Goal: Transaction & Acquisition: Subscribe to service/newsletter

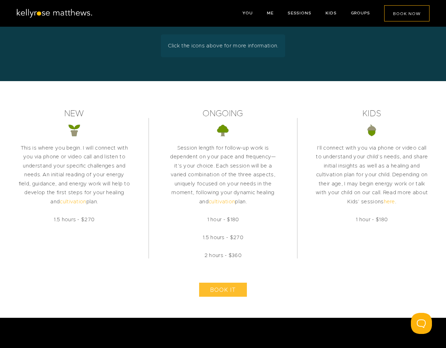
scroll to position [1548, 0]
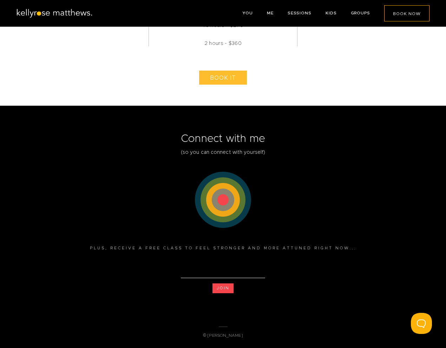
click at [199, 272] on input "email" at bounding box center [223, 272] width 84 height 11
type input "[EMAIL_ADDRESS][DOMAIN_NAME]"
click at [222, 288] on button "JOIN" at bounding box center [222, 288] width 21 height 10
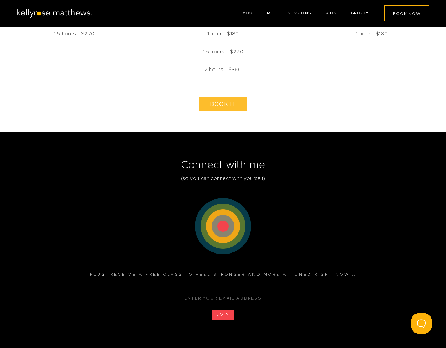
scroll to position [1548, 0]
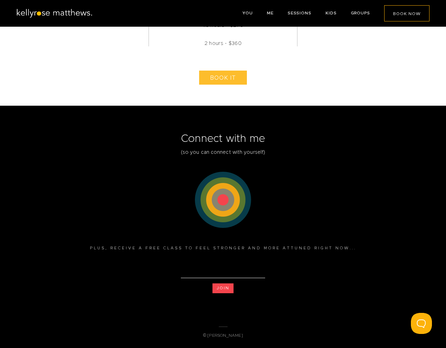
click at [202, 274] on input "email" at bounding box center [223, 272] width 84 height 11
type input "[EMAIL_ADDRESS][DOMAIN_NAME]"
click at [225, 288] on button "JOIN" at bounding box center [222, 288] width 21 height 10
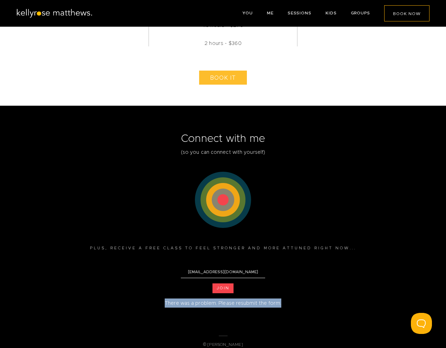
drag, startPoint x: 279, startPoint y: 304, endPoint x: 165, endPoint y: 305, distance: 114.4
click at [165, 305] on div "Plus, receive a free class to feel stronger and more attuned right now... lions…" at bounding box center [223, 272] width 400 height 74
copy span "There was a problem. Please resubmit the form."
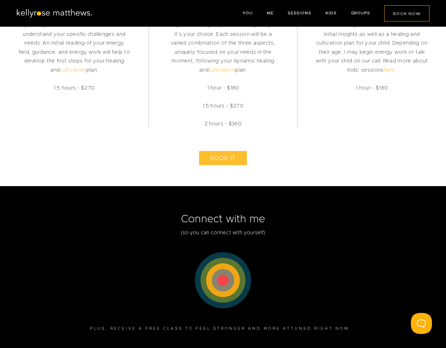
scroll to position [1548, 0]
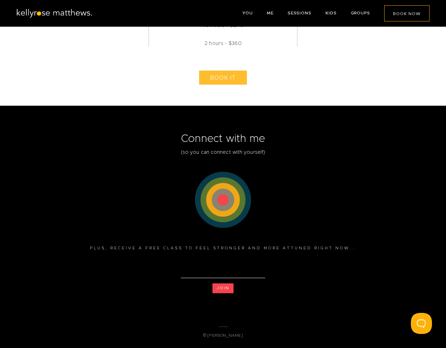
click at [215, 270] on input "email" at bounding box center [223, 272] width 84 height 11
type input "[EMAIL_ADDRESS][DOMAIN_NAME]"
click at [220, 286] on button "JOIN" at bounding box center [222, 288] width 21 height 10
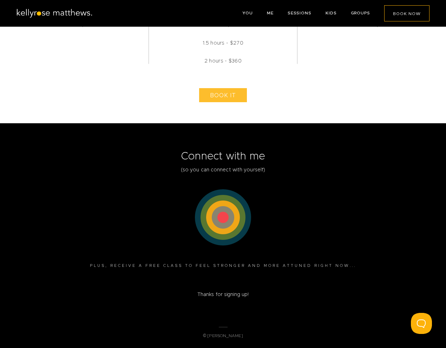
scroll to position [1530, 0]
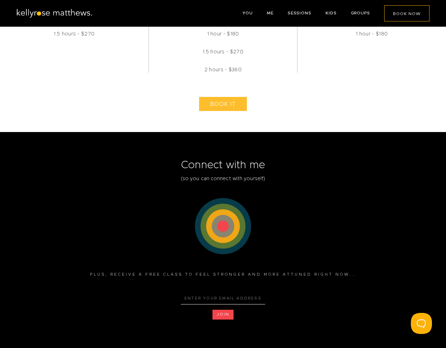
scroll to position [1548, 0]
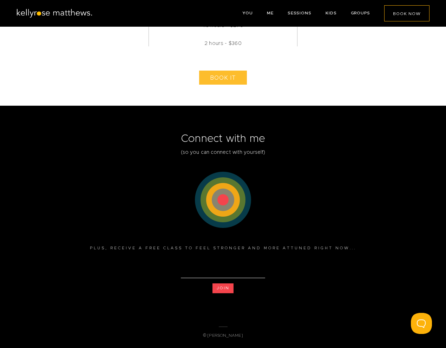
click at [220, 272] on input "email" at bounding box center [223, 272] width 84 height 11
click at [179, 297] on div "Plus, receive a free class to feel stronger and more attuned right now... JOIN" at bounding box center [223, 267] width 400 height 65
click at [213, 270] on input "email" at bounding box center [223, 272] width 84 height 11
click at [220, 268] on input "email" at bounding box center [223, 272] width 84 height 11
type input "d"
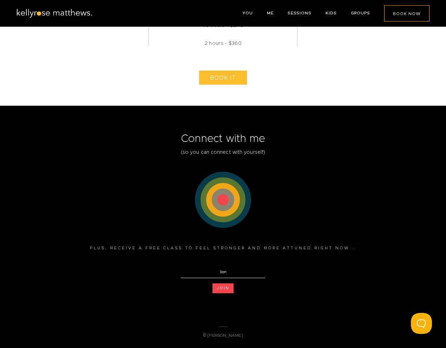
type input "[EMAIL_ADDRESS][DOMAIN_NAME]"
click at [217, 287] on button "JOIN" at bounding box center [222, 288] width 21 height 10
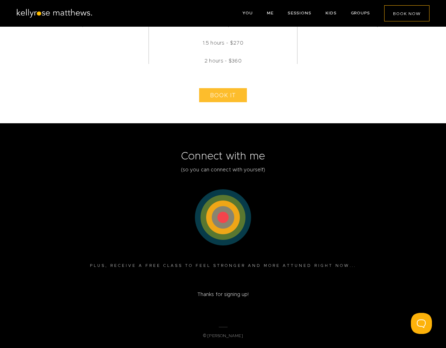
scroll to position [1530, 0]
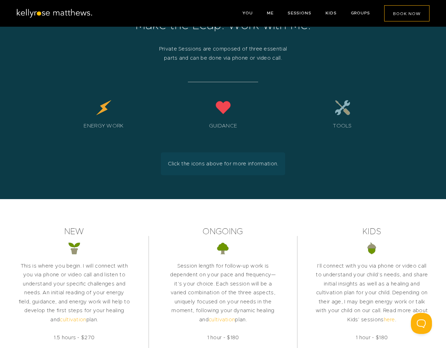
scroll to position [1548, 0]
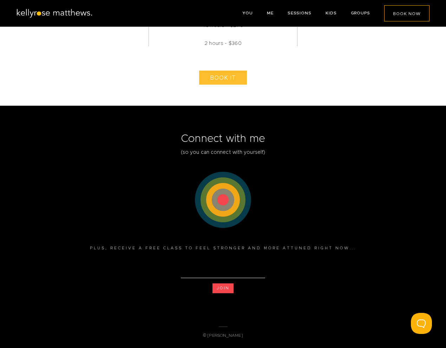
click at [222, 271] on input "email" at bounding box center [223, 272] width 84 height 11
type input "[EMAIL_ADDRESS][DOMAIN_NAME]"
click at [94, 341] on div "© [PERSON_NAME]" at bounding box center [223, 336] width 400 height 21
click at [225, 287] on button "JOIN" at bounding box center [222, 288] width 21 height 10
click at [220, 288] on button "JOIN" at bounding box center [222, 288] width 21 height 10
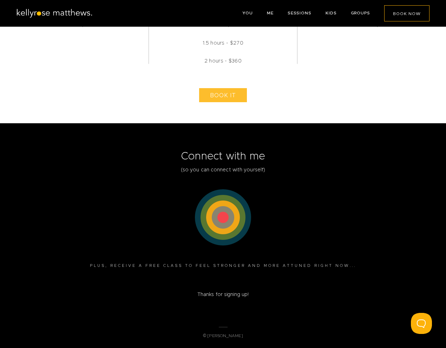
scroll to position [1530, 0]
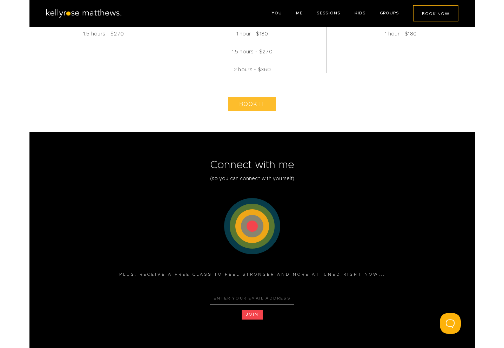
scroll to position [1537, 0]
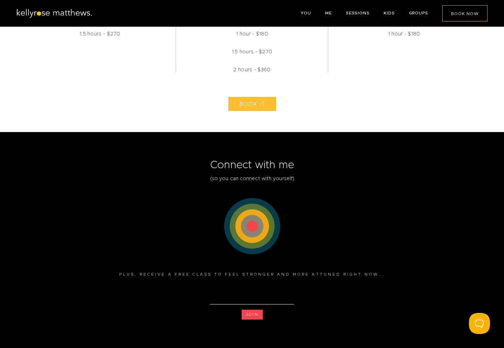
click at [255, 295] on input "email" at bounding box center [252, 298] width 84 height 11
type input "[EMAIL_ADDRESS][DOMAIN_NAME]"
click at [251, 318] on button "JOIN" at bounding box center [252, 314] width 21 height 10
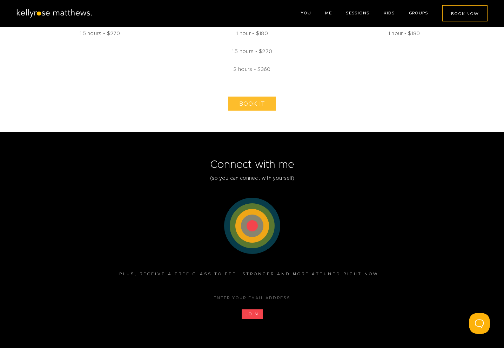
scroll to position [1563, 0]
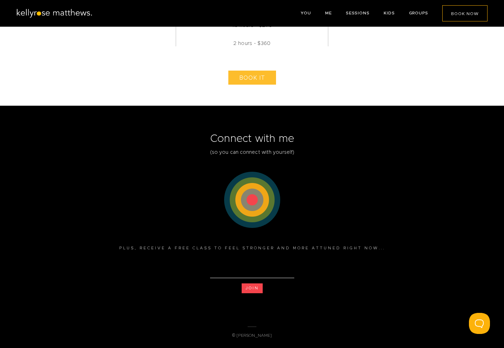
click at [252, 269] on input "email" at bounding box center [252, 272] width 84 height 11
type input "lionsroarmusic"
click at [206, 299] on div "Plus, receive a free class to feel stronger and more attuned right now... lions…" at bounding box center [252, 267] width 400 height 65
click at [252, 290] on button "JOIN" at bounding box center [252, 288] width 21 height 10
